Goal: Navigation & Orientation: Understand site structure

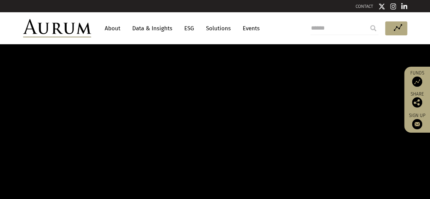
click at [222, 28] on link "Solutions" at bounding box center [219, 28] width 32 height 13
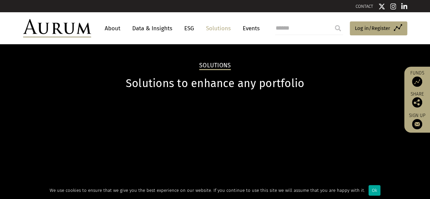
scroll to position [102, 0]
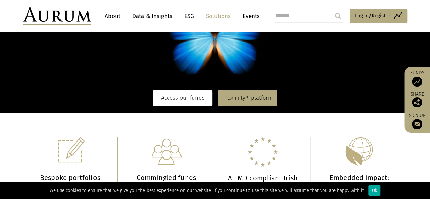
click at [187, 101] on link "Access our funds" at bounding box center [183, 98] width 60 height 16
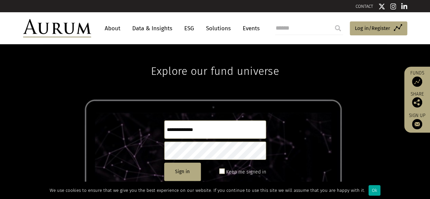
click at [119, 28] on link "About" at bounding box center [112, 28] width 22 height 13
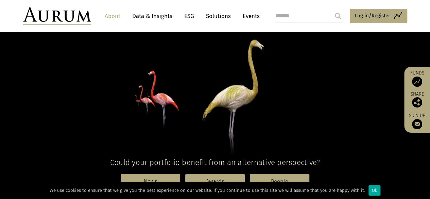
scroll to position [34, 0]
